Goal: Find specific page/section: Find specific page/section

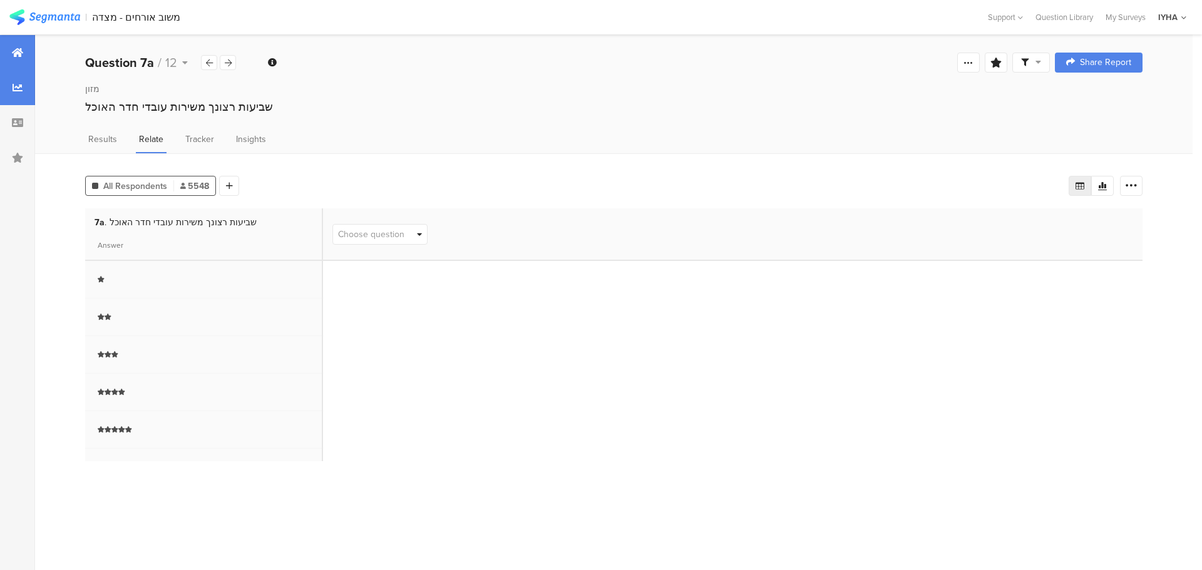
click at [13, 53] on icon at bounding box center [17, 53] width 11 height 10
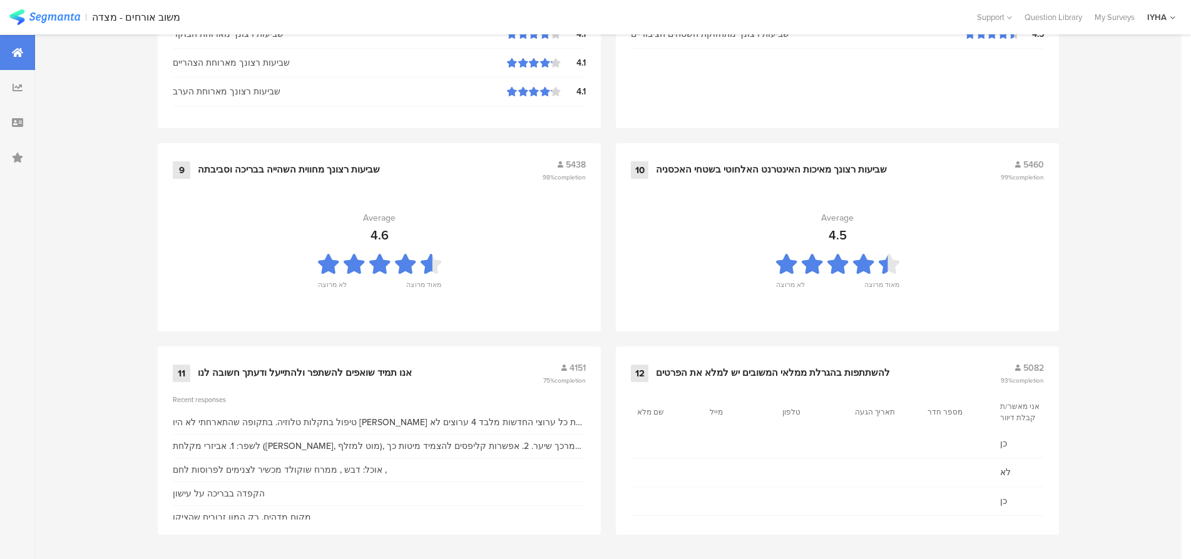
scroll to position [1276, 0]
click at [350, 362] on div "11 אנו תמיד שואפים להשתפר ולהתייעל ודעתך חשובה לנו 4151 75% completion" at bounding box center [379, 372] width 413 height 24
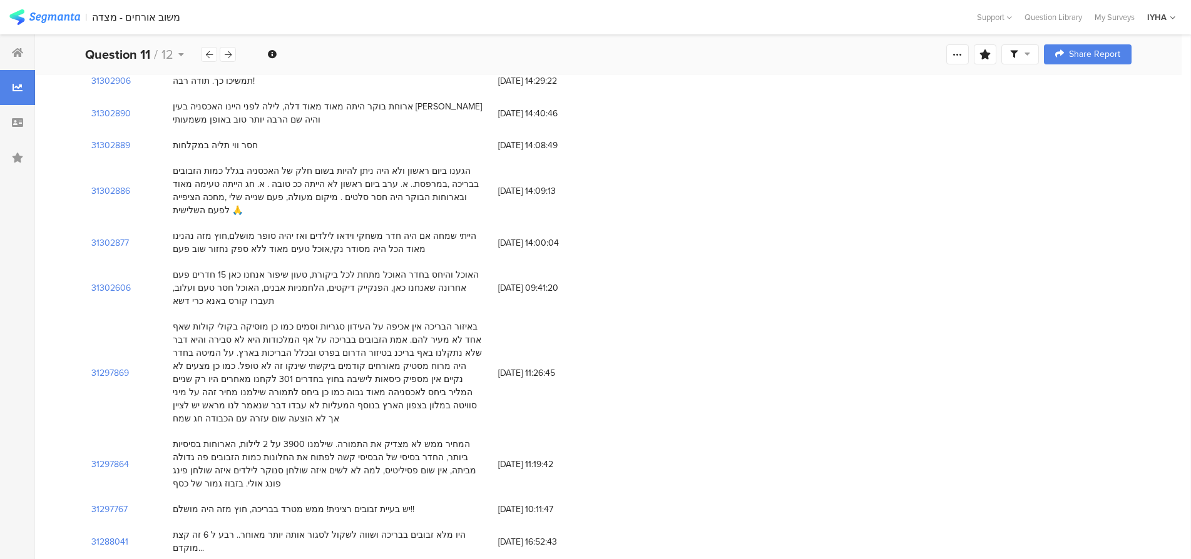
scroll to position [360, 0]
